Goal: Information Seeking & Learning: Learn about a topic

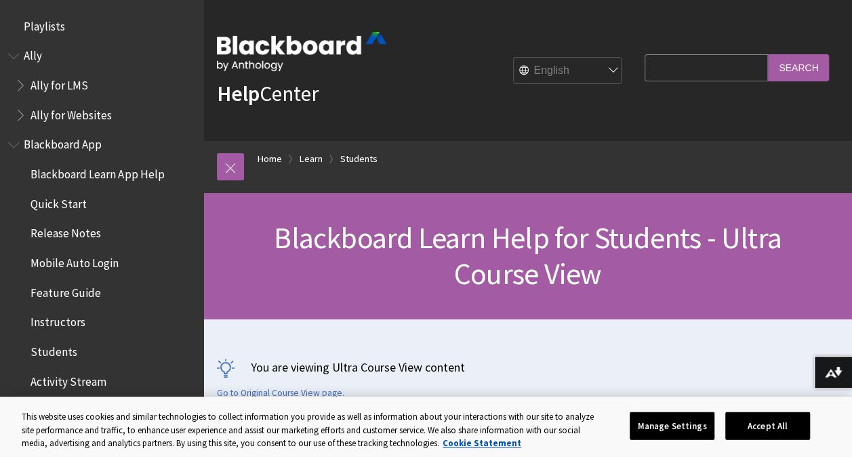
click at [659, 76] on input "Search Query" at bounding box center [706, 67] width 123 height 26
type input "uploading to youtibe"
click at [768, 54] on input "Search" at bounding box center [798, 67] width 61 height 26
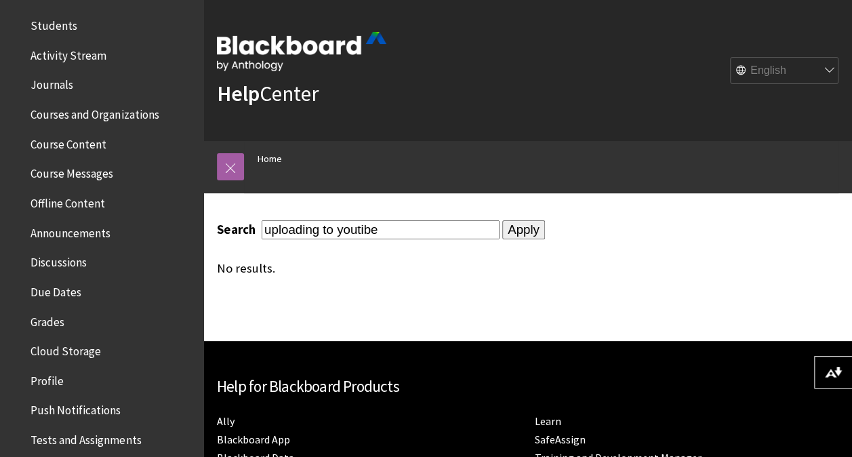
scroll to position [326, 0]
click at [83, 206] on span "Offline Content" at bounding box center [68, 201] width 75 height 18
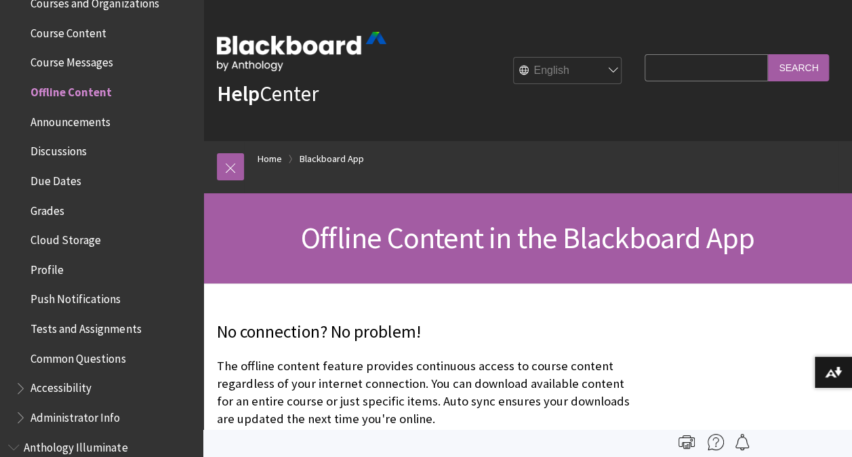
click at [645, 75] on input "Search Query" at bounding box center [706, 67] width 123 height 26
type input "YouTube"
click at [768, 54] on input "Search" at bounding box center [798, 67] width 61 height 26
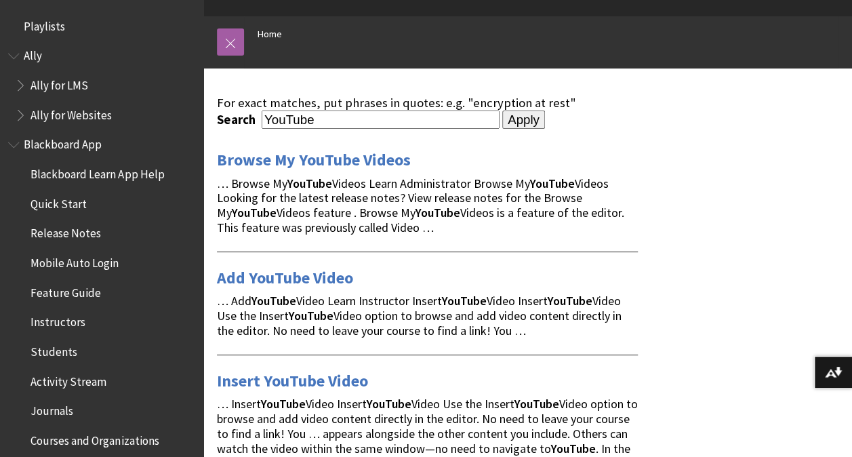
scroll to position [208, 0]
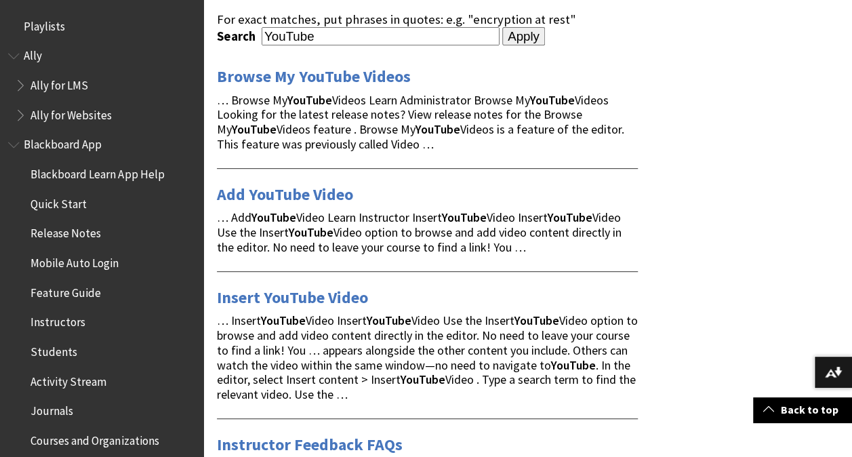
click at [370, 298] on span "Insert YouTube Video" at bounding box center [427, 297] width 421 height 19
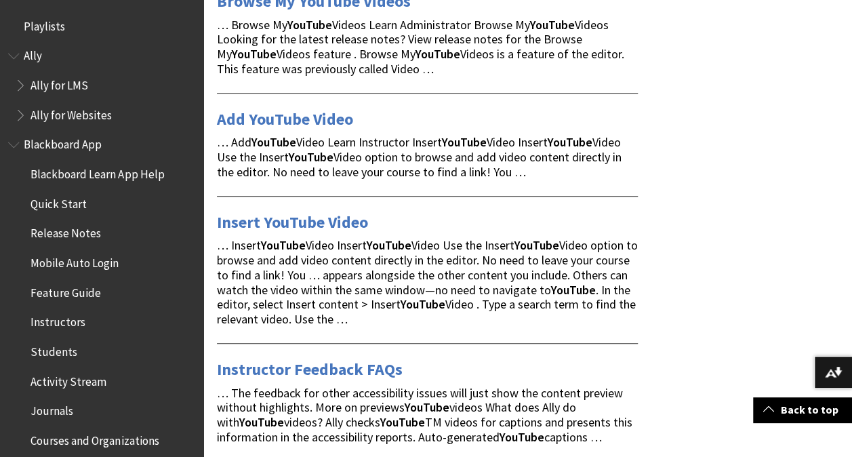
scroll to position [296, 0]
